Goal: Task Accomplishment & Management: Use online tool/utility

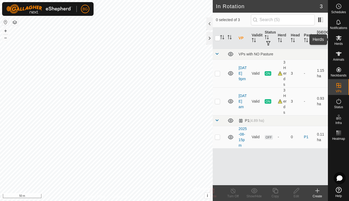
click at [338, 40] on icon at bounding box center [339, 38] width 6 height 6
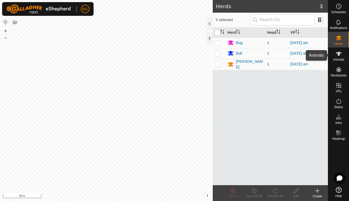
click at [338, 57] on es-animals-svg-icon at bounding box center [338, 54] width 9 height 8
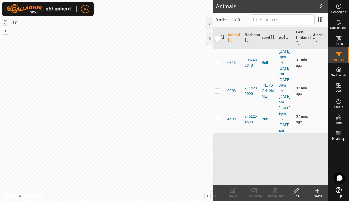
click at [218, 37] on input "checkbox" at bounding box center [217, 38] width 5 height 5
checkbox input "true"
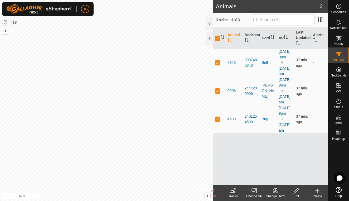
click at [236, 191] on icon at bounding box center [233, 191] width 6 height 6
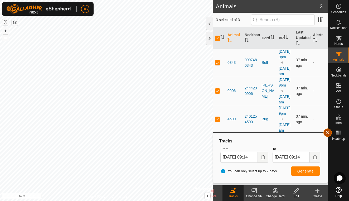
click at [329, 135] on button "button" at bounding box center [328, 133] width 8 height 8
